Goal: Check status: Check status

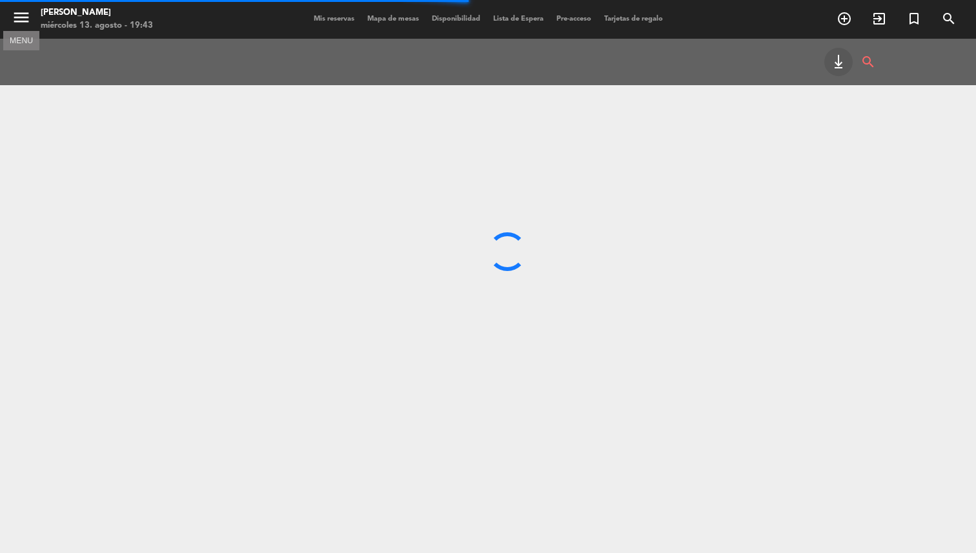
click at [23, 19] on icon "menu" at bounding box center [21, 17] width 19 height 19
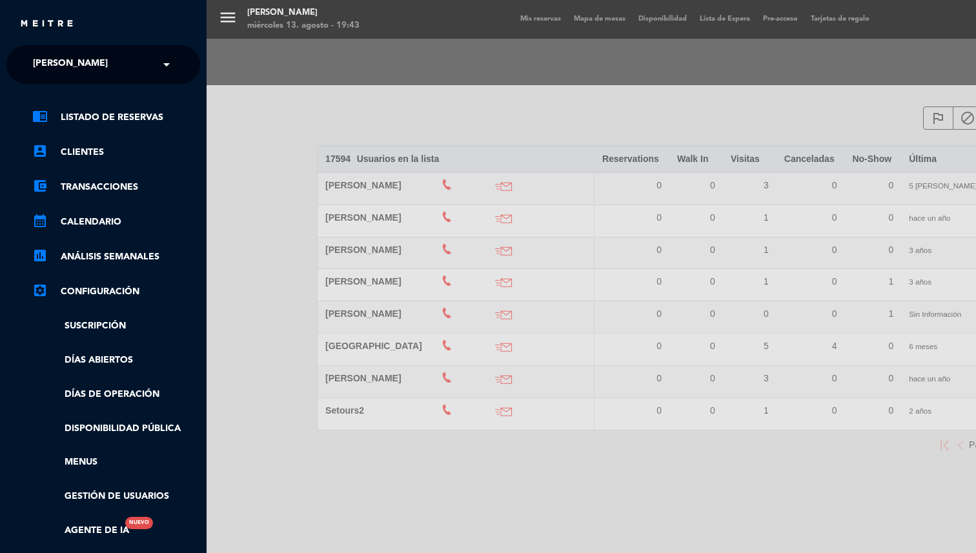
click at [515, 179] on div "menu Madre [PERSON_NAME] miércoles 13. agosto - 19:43 Mis reservas Mapa de mesa…" at bounding box center [695, 276] width 976 height 553
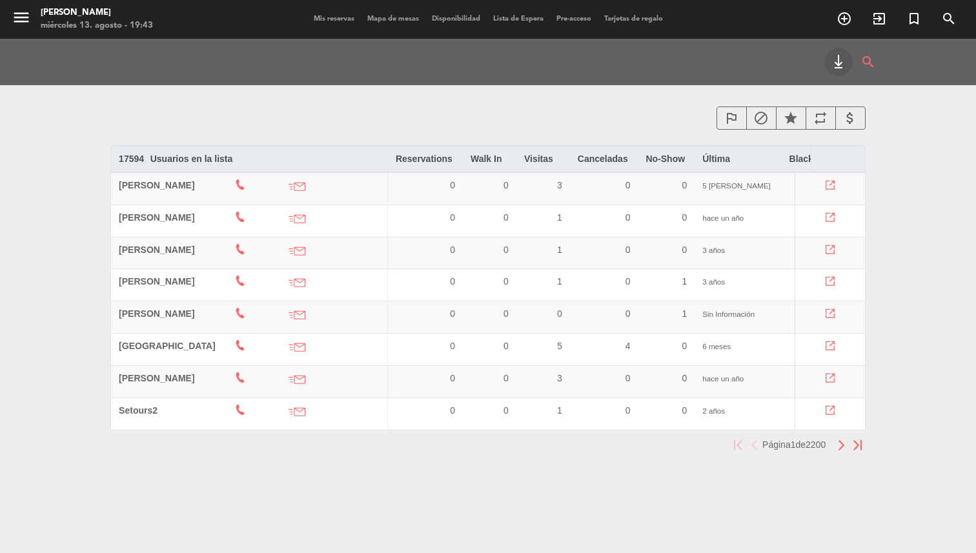
click at [8, 26] on div "menu Madre [PERSON_NAME] miércoles 13. agosto - 19:43" at bounding box center [122, 20] width 244 height 30
click at [19, 23] on icon "menu" at bounding box center [21, 17] width 19 height 19
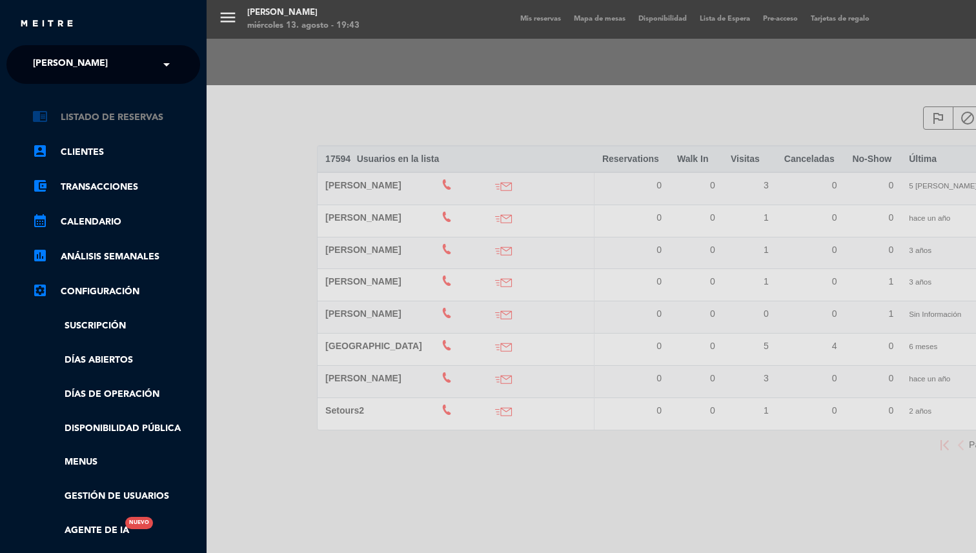
click at [164, 116] on link "chrome_reader_mode Listado de Reservas" at bounding box center [116, 117] width 168 height 15
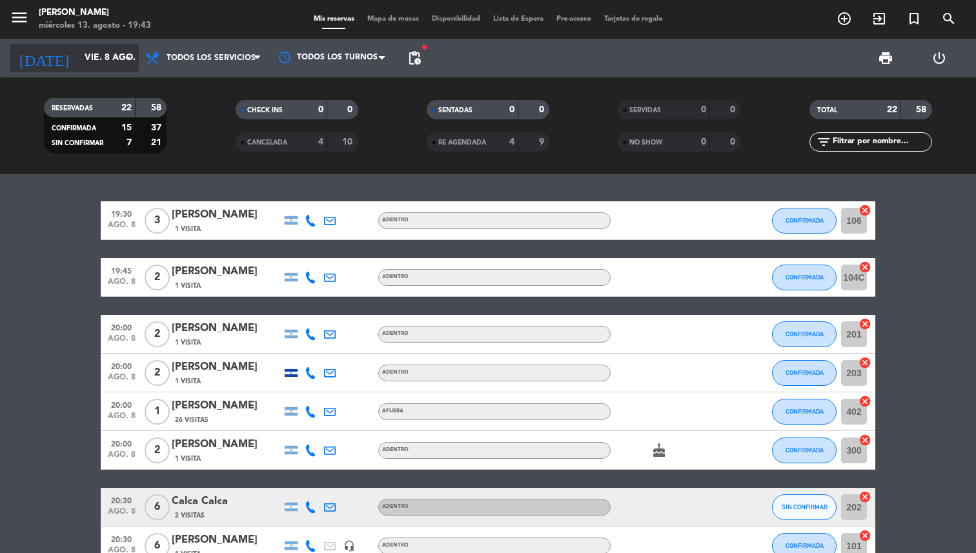
click at [116, 56] on input "vie. 8 ago." at bounding box center [139, 57] width 123 height 23
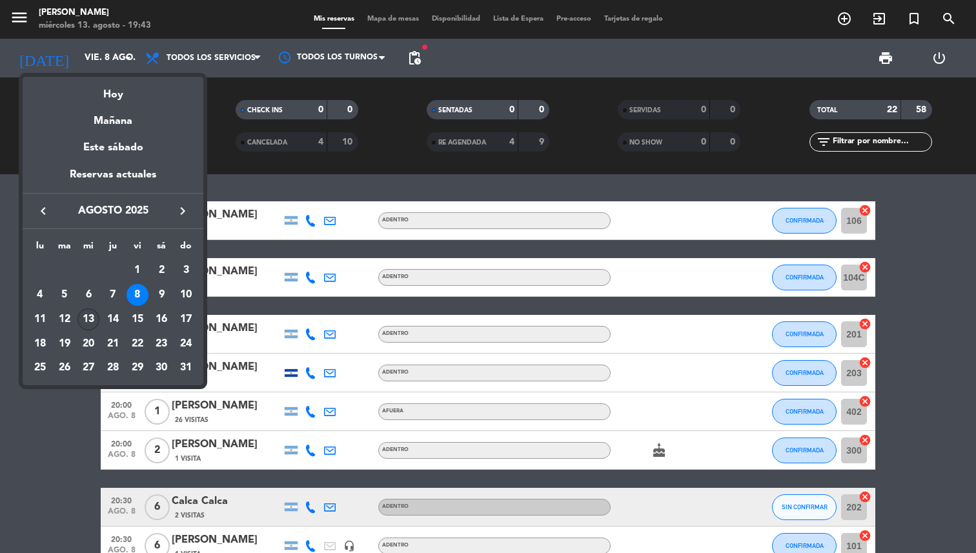
click at [86, 319] on div "13" at bounding box center [88, 320] width 22 height 22
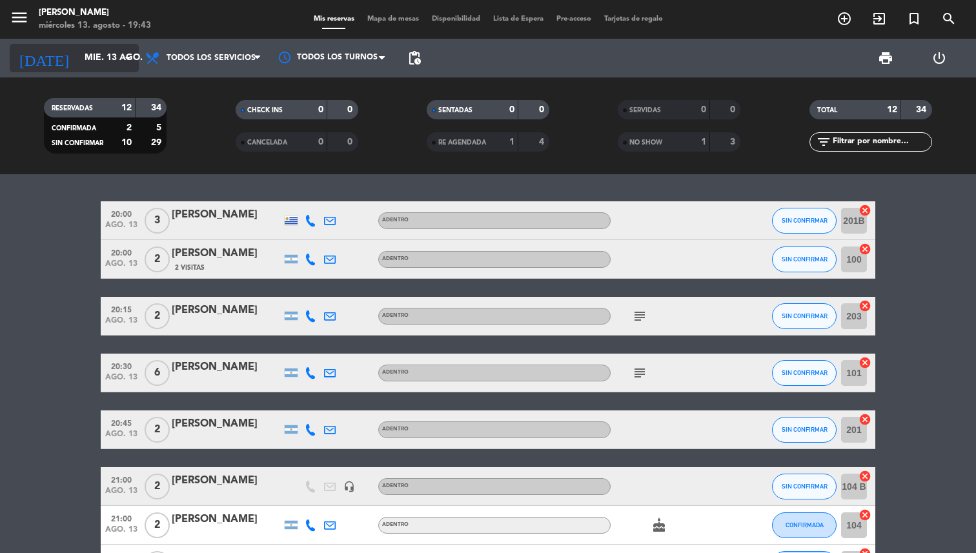
click at [125, 54] on icon "arrow_drop_down" at bounding box center [127, 57] width 15 height 15
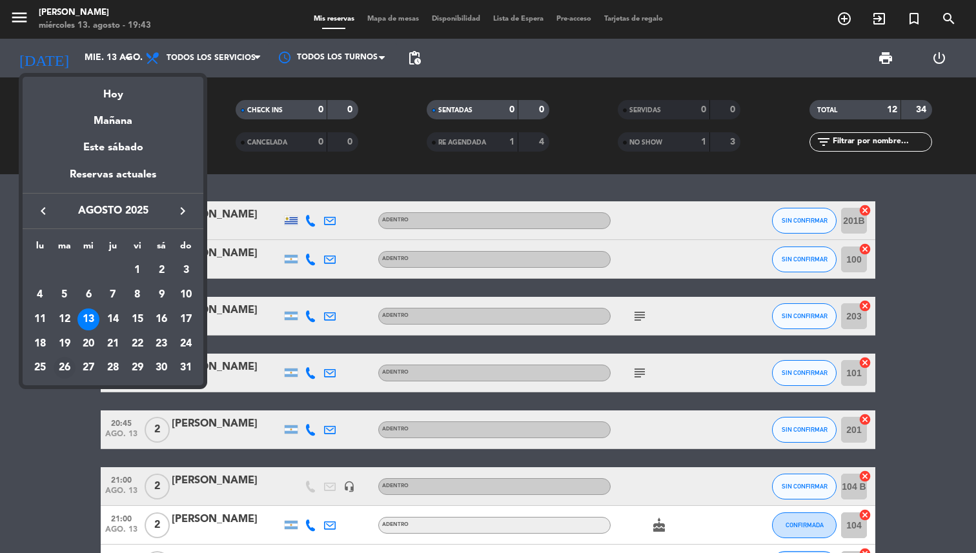
click at [66, 362] on div "26" at bounding box center [65, 368] width 22 height 22
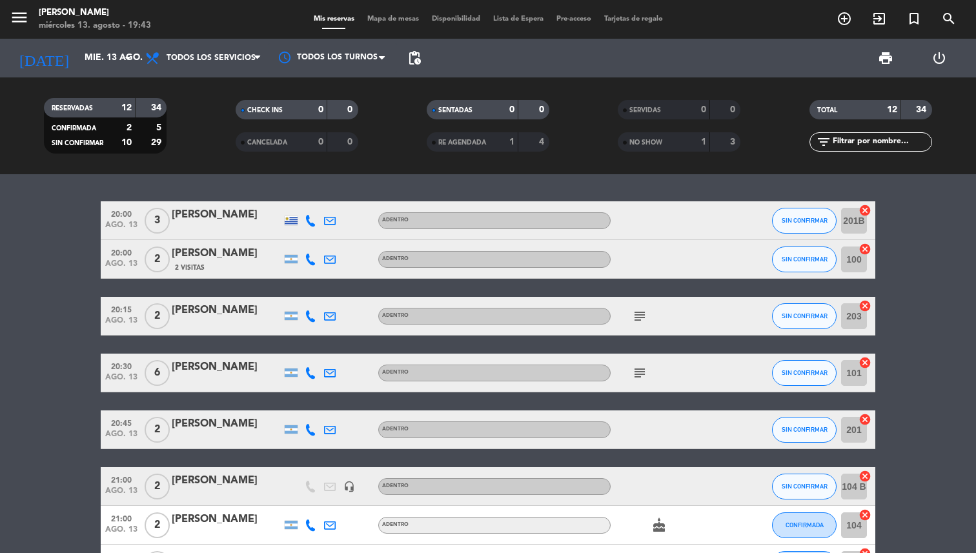
type input "[DATE] ago."
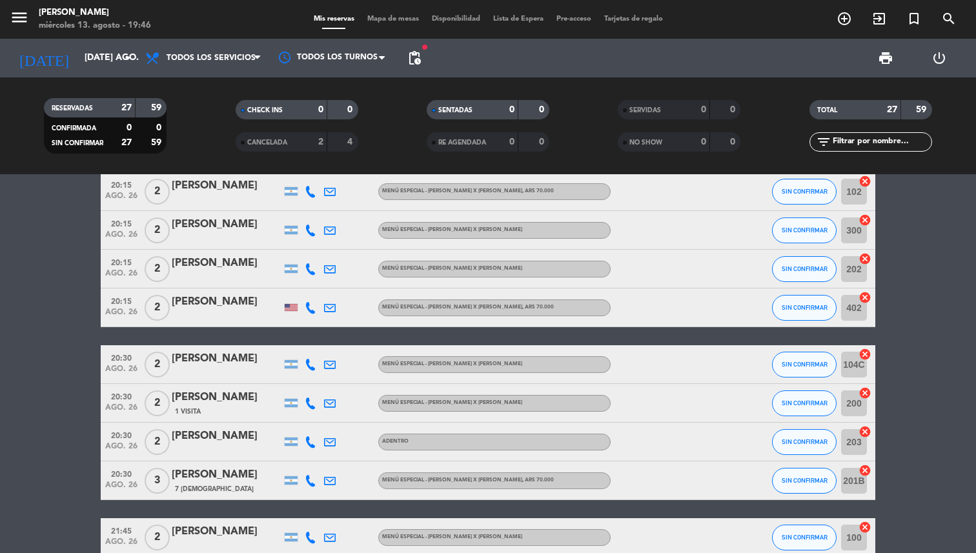
scroll to position [418, 0]
